Goal: Transaction & Acquisition: Download file/media

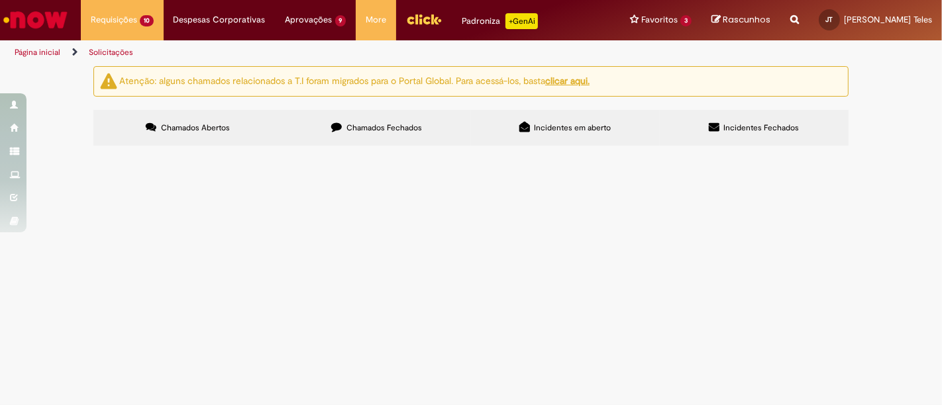
click at [395, 130] on span "Chamados Fechados" at bounding box center [384, 128] width 76 height 11
click at [0, 0] on link at bounding box center [0, 0] width 0 height 0
click at [0, 0] on icon at bounding box center [0, 0] width 0 height 0
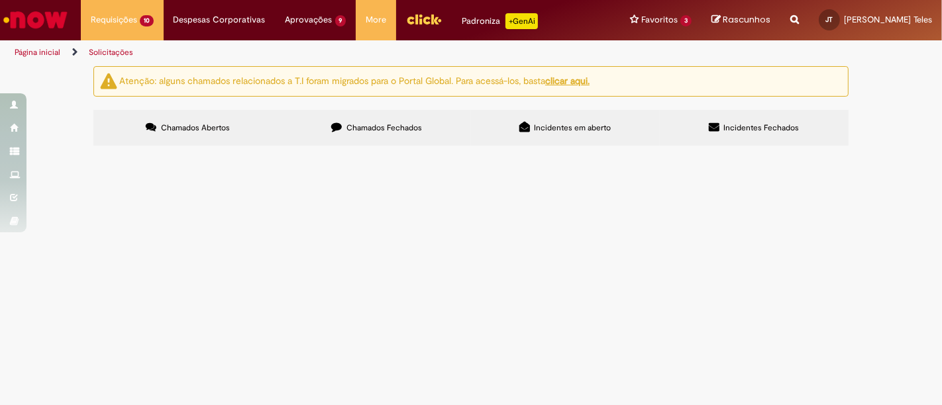
scroll to position [711, 0]
click at [0, 0] on link at bounding box center [0, 0] width 0 height 0
click at [0, 0] on td "Time, boa tarde ! Solicitamos a realização do pagamento conforme documentos ane…" at bounding box center [0, 0] width 0 height 0
click at [0, 0] on span "Pagamento de Serviço ao Exterior" at bounding box center [0, 0] width 0 height 0
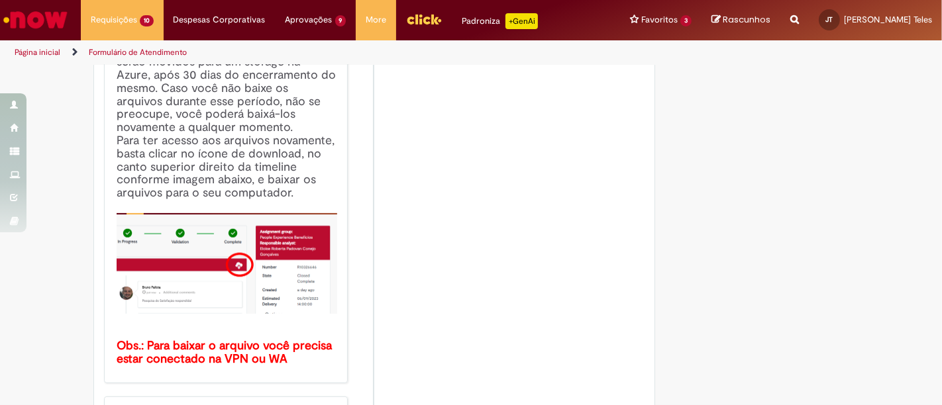
scroll to position [294, 0]
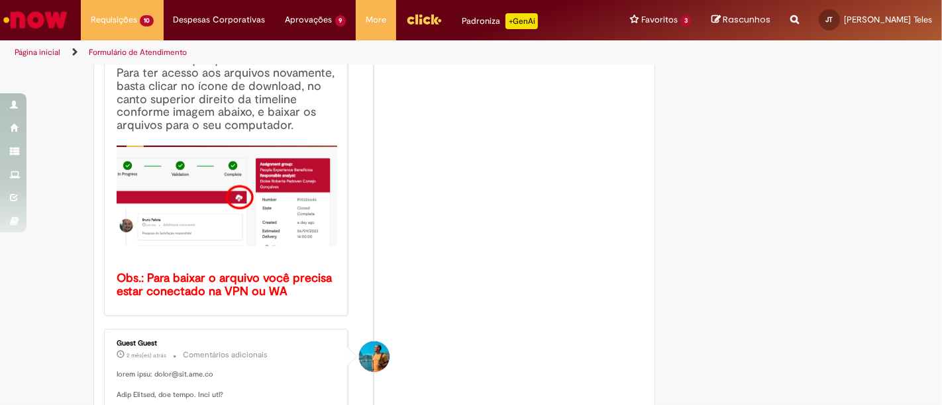
click at [198, 283] on b "Obs.: Para baixar o arquivo você precisa estar conectado na VPN ou WA" at bounding box center [226, 285] width 219 height 28
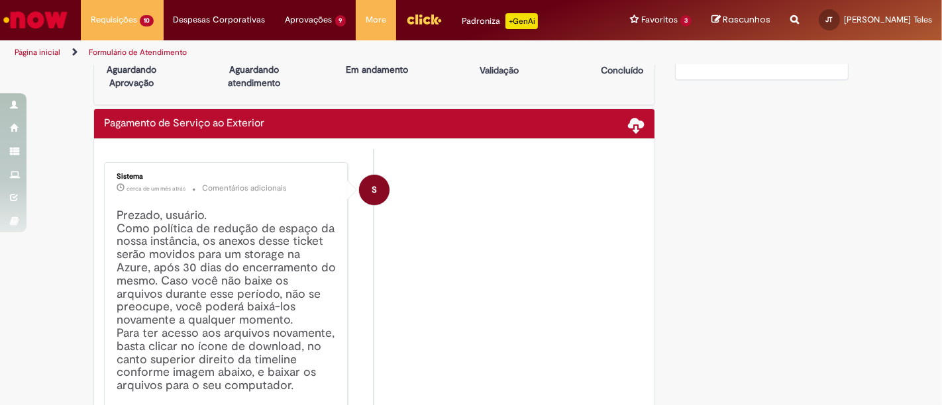
scroll to position [0, 0]
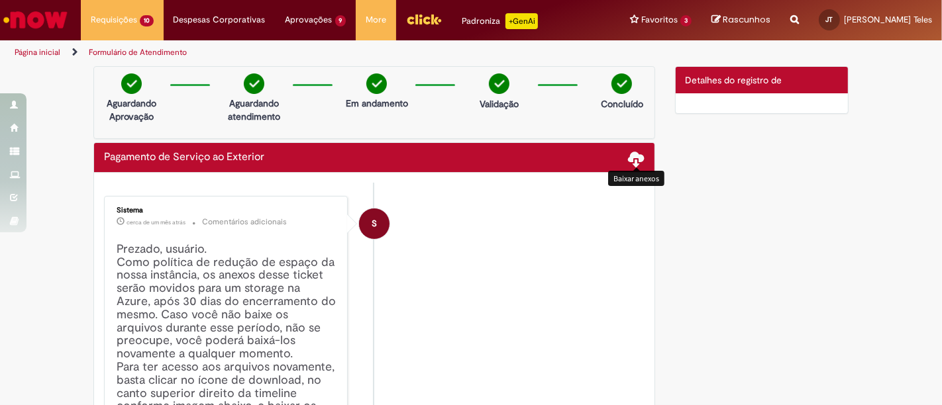
click at [634, 154] on span at bounding box center [637, 158] width 16 height 16
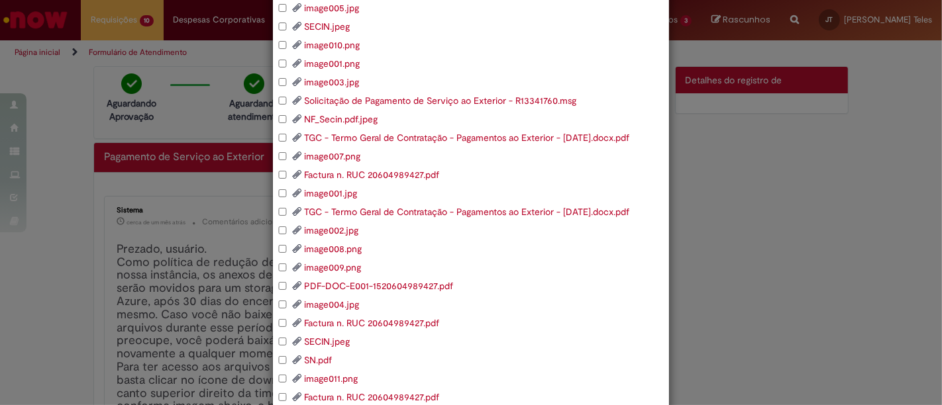
scroll to position [162, 0]
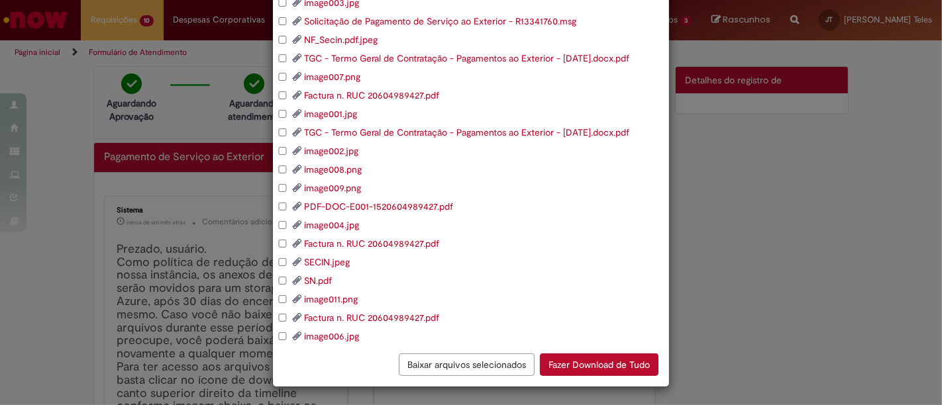
click at [584, 361] on button "Fazer Download de Tudo" at bounding box center [599, 365] width 119 height 23
click at [731, 241] on div "Selecione os arquivos que deseja baixar: SN.pdf message.eml image005.jpg SECIN.…" at bounding box center [471, 202] width 942 height 405
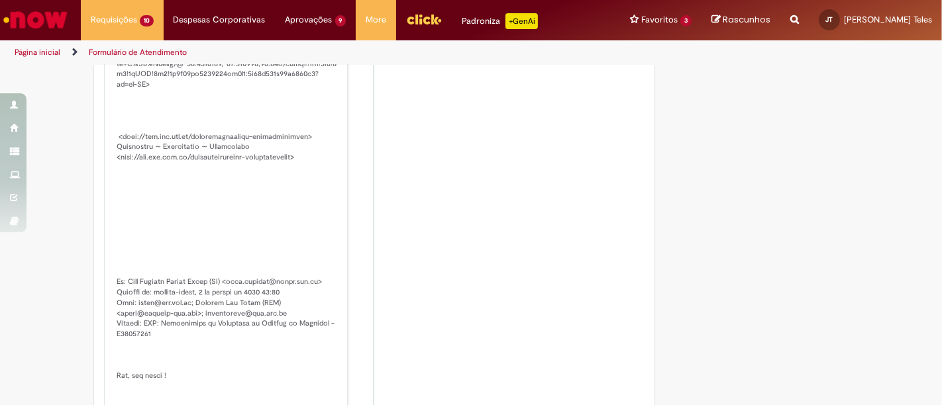
scroll to position [1251, 0]
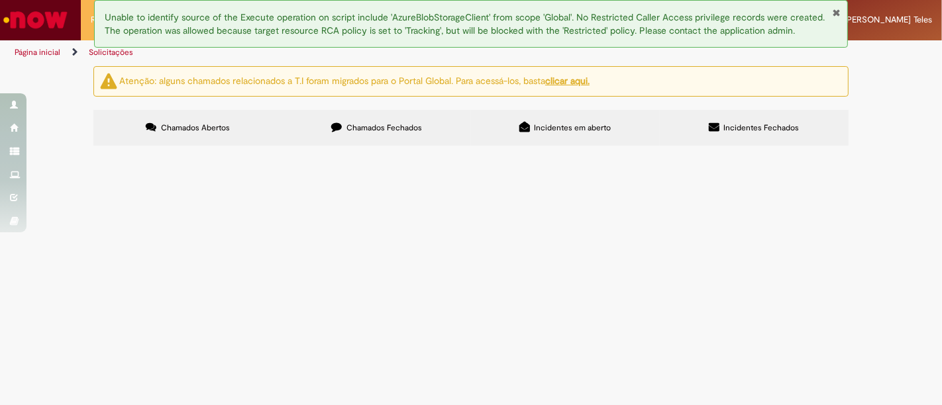
click at [395, 141] on label "Chamados Fechados" at bounding box center [376, 128] width 189 height 36
